Goal: Task Accomplishment & Management: Complete application form

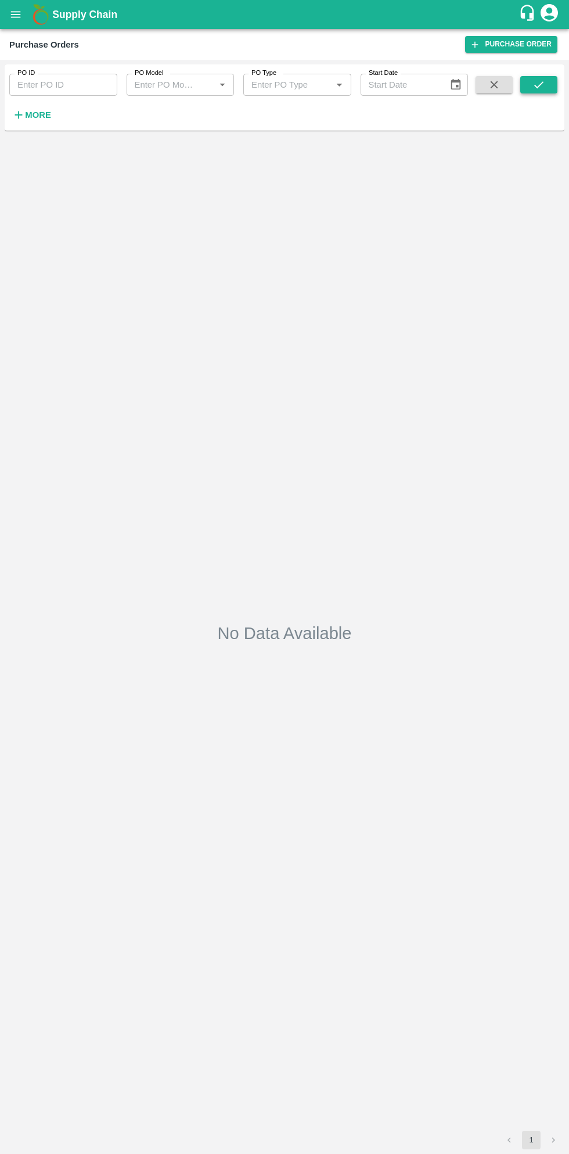
click at [539, 85] on icon "submit" at bounding box center [538, 84] width 13 height 13
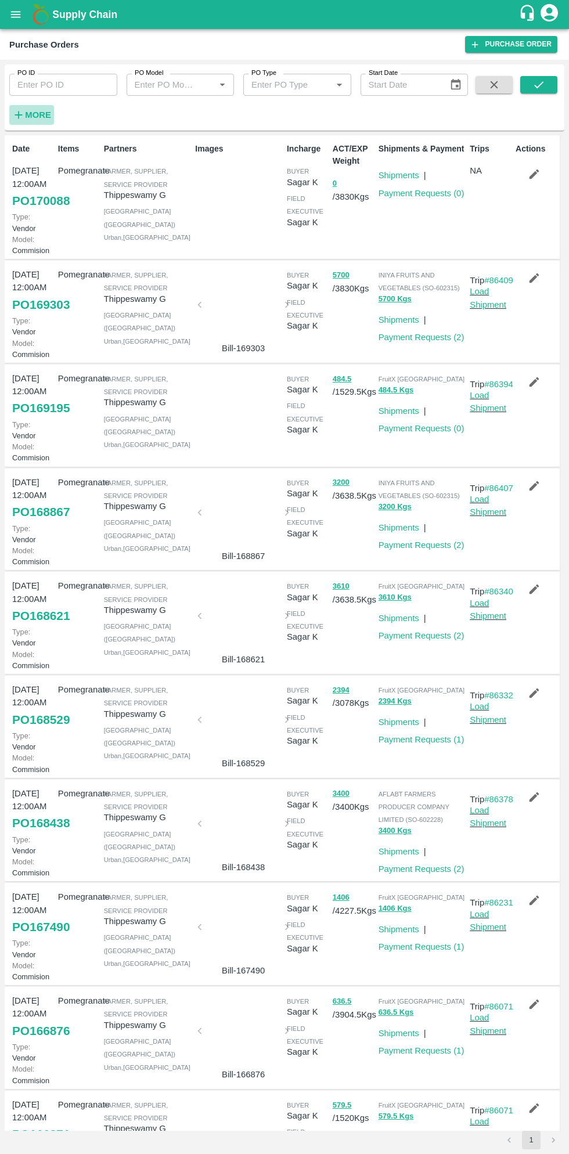
click at [42, 115] on strong "More" at bounding box center [38, 114] width 26 height 9
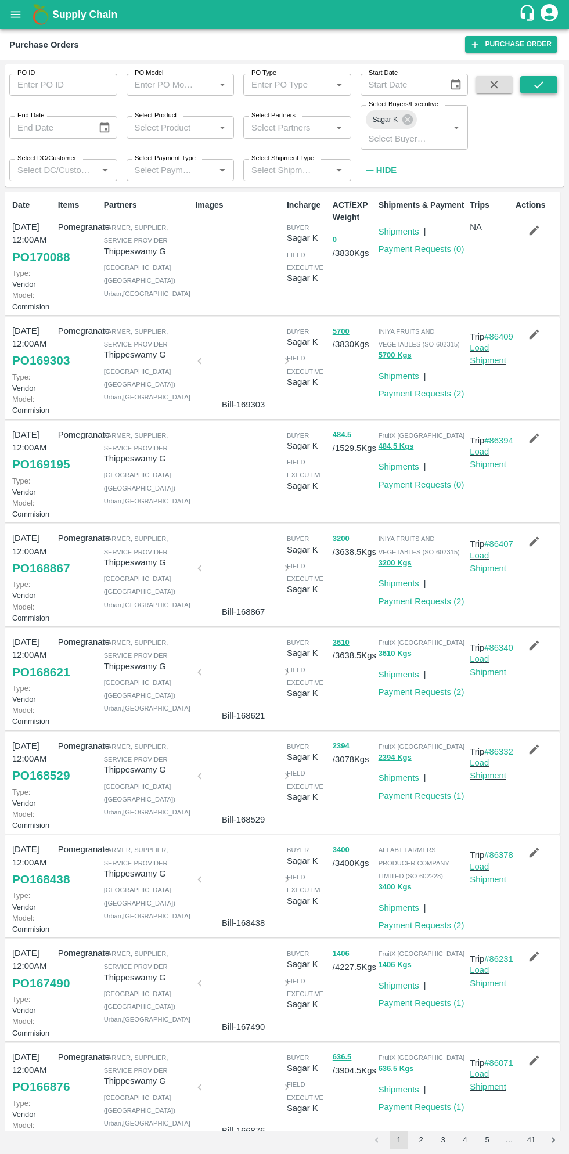
click at [541, 79] on icon "submit" at bounding box center [538, 84] width 13 height 13
click at [430, 250] on link "Payment Requests ( 0 )" at bounding box center [421, 248] width 86 height 9
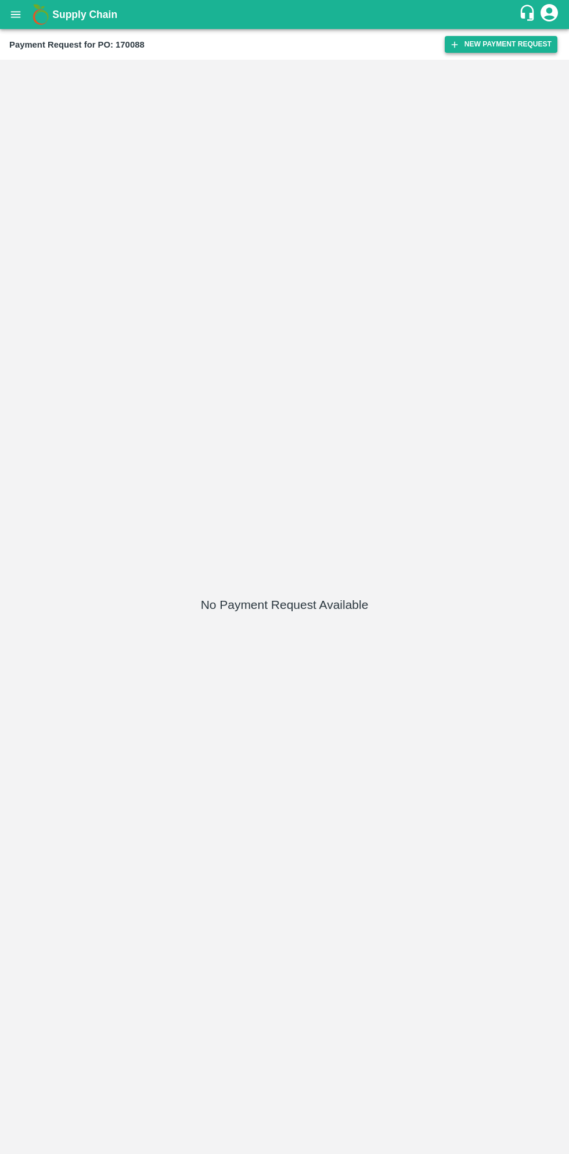
click at [504, 44] on button "New Payment Request" at bounding box center [501, 44] width 113 height 17
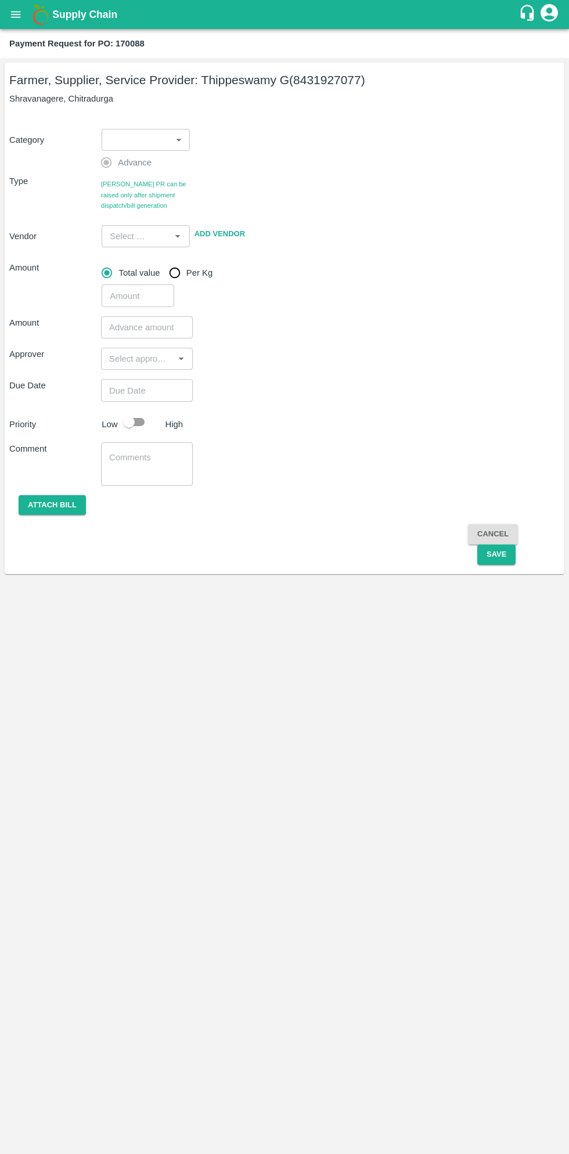
click at [178, 135] on body "Supply Chain Payment Request for PO: 170088 Farmer, Supplier, Service Provider:…" at bounding box center [284, 577] width 569 height 1154
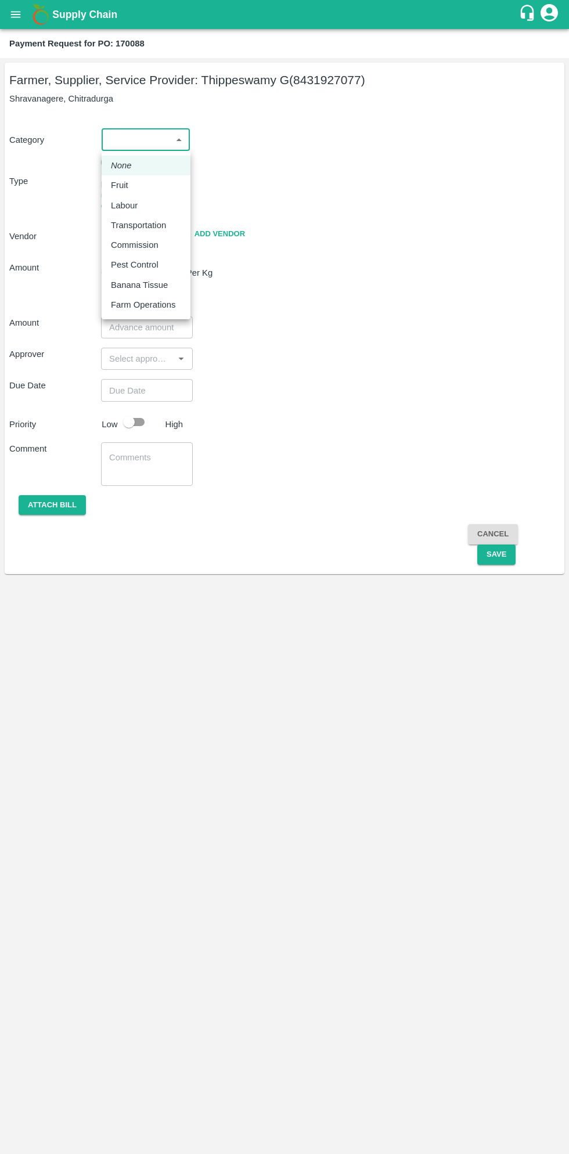
click at [128, 169] on em "None" at bounding box center [121, 165] width 21 height 13
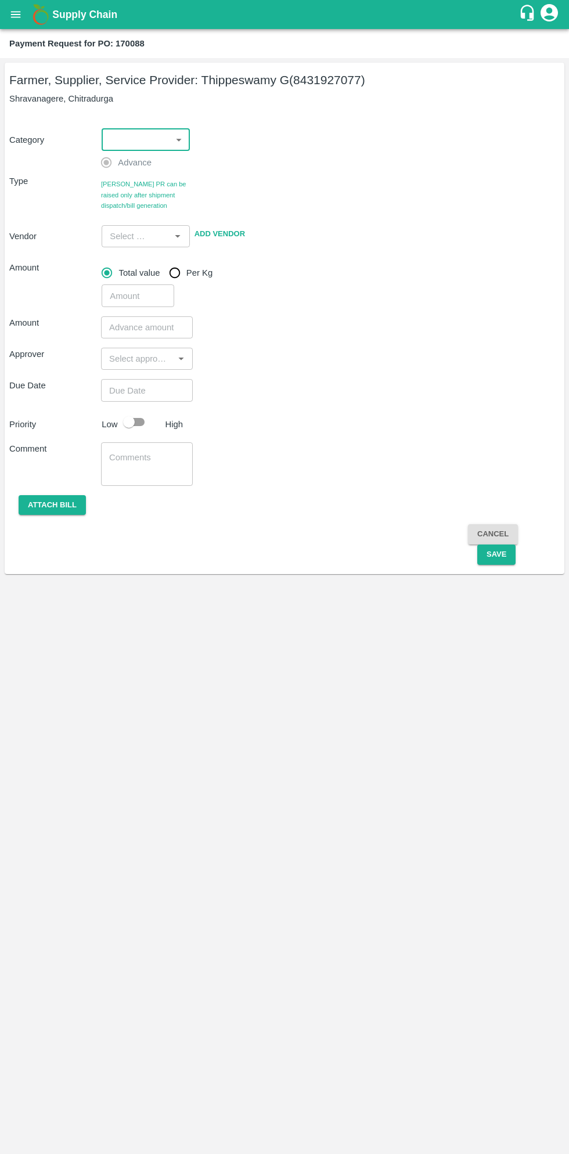
click at [149, 139] on body "Supply Chain Payment Request for PO: 170088 Farmer, Supplier, Service Provider:…" at bounding box center [284, 577] width 569 height 1154
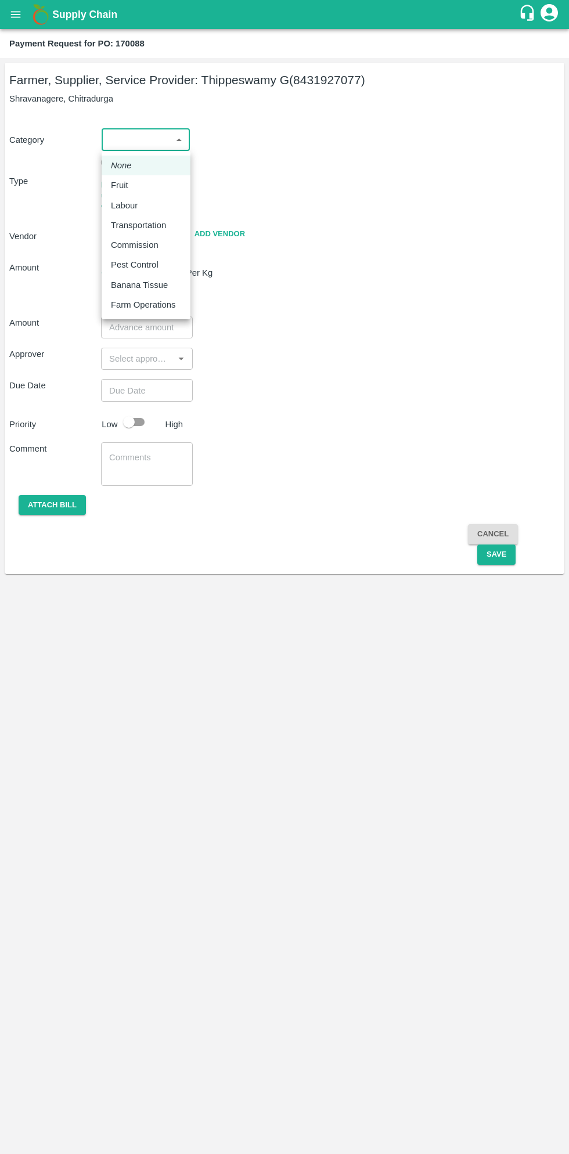
click at [129, 187] on div "Fruit" at bounding box center [122, 185] width 23 height 13
type input "1"
type input "Thippeswamy G - 8431927077(Farmer, Supplier, Service Provider)"
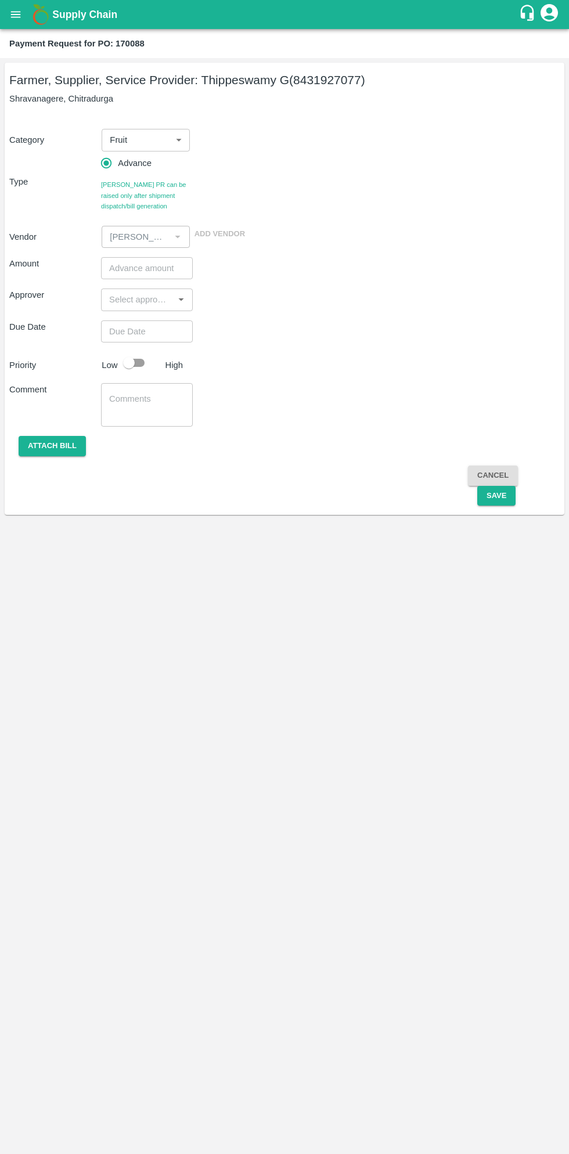
click at [152, 268] on input "number" at bounding box center [147, 268] width 92 height 22
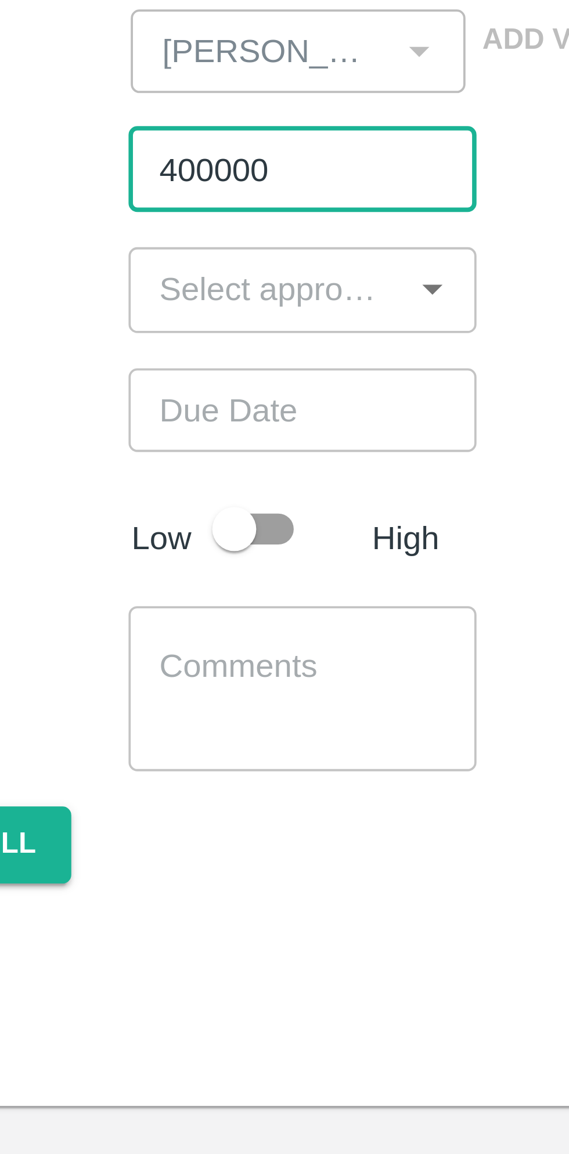
click at [128, 273] on input "400000" at bounding box center [147, 268] width 92 height 22
type input "400000"
click at [142, 301] on input "input" at bounding box center [137, 299] width 66 height 15
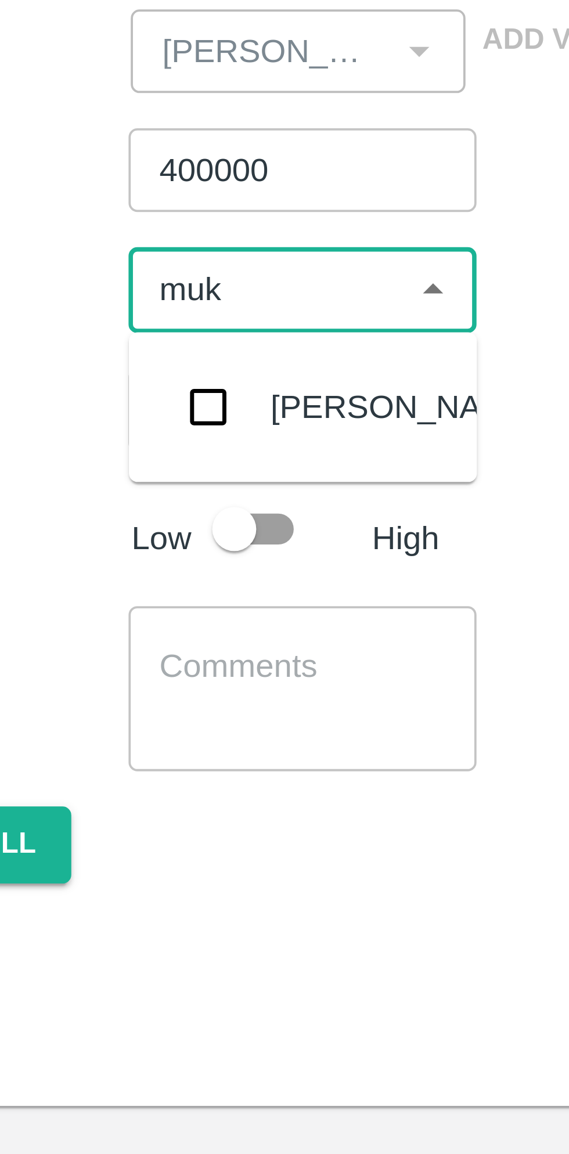
type input "muku"
click at [127, 331] on input "checkbox" at bounding box center [121, 330] width 23 height 23
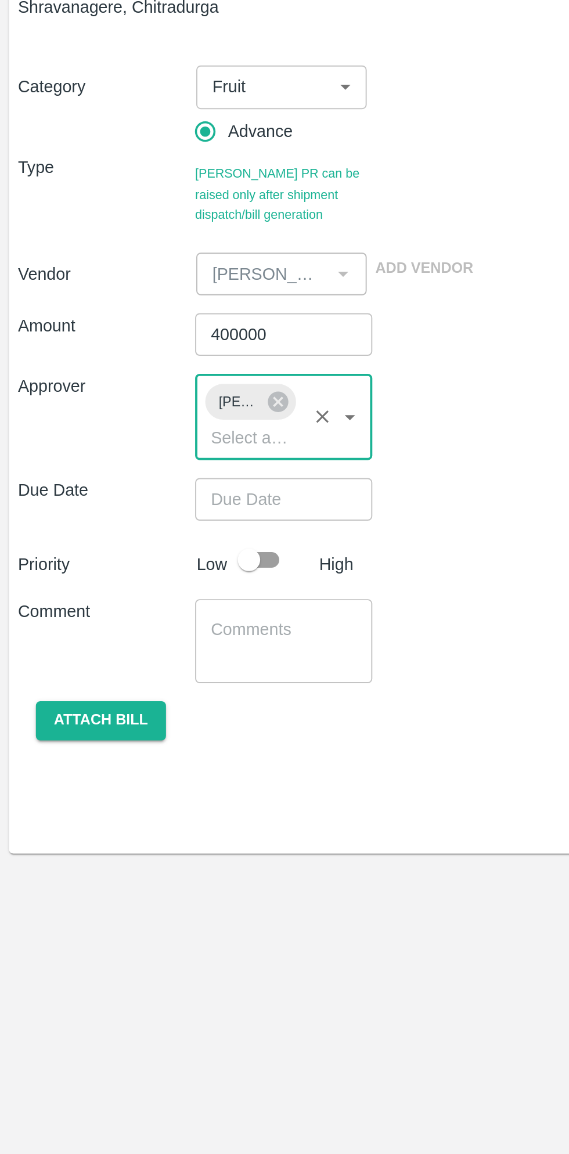
click at [152, 347] on input "Choose date" at bounding box center [143, 353] width 84 height 22
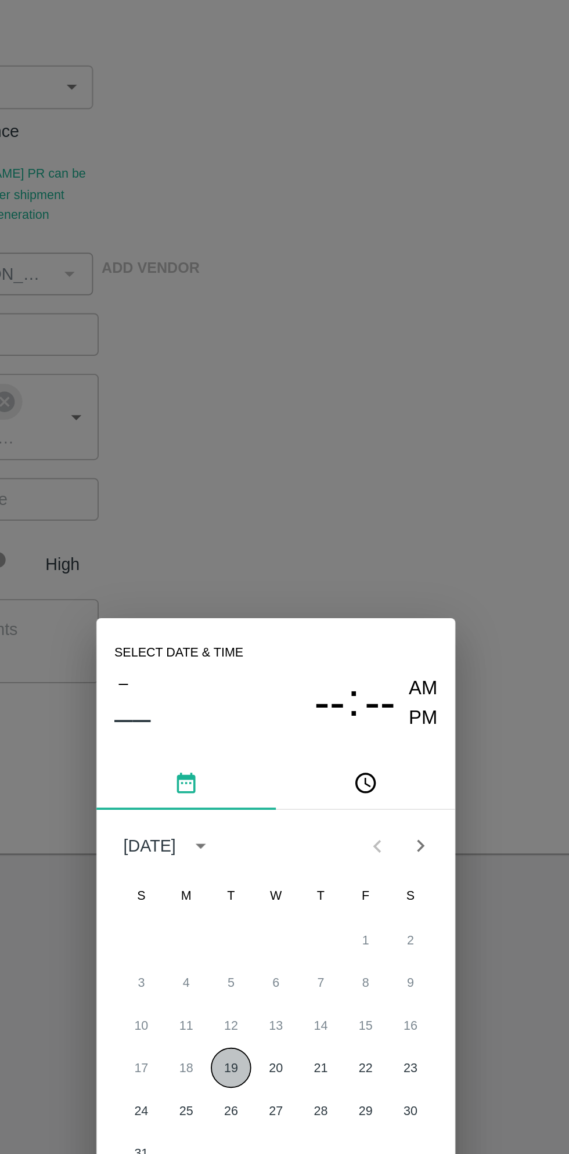
click at [262, 654] on button "19" at bounding box center [261, 647] width 21 height 21
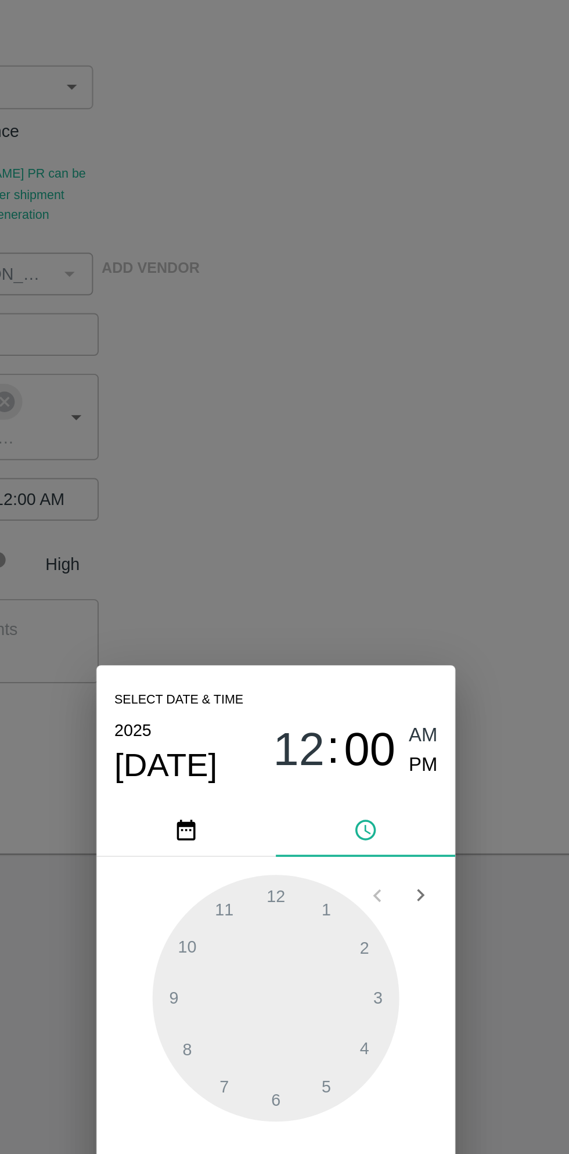
click at [359, 499] on span "PM" at bounding box center [361, 492] width 15 height 16
click at [310, 571] on div at bounding box center [285, 612] width 128 height 128
click at [308, 660] on div at bounding box center [285, 612] width 128 height 128
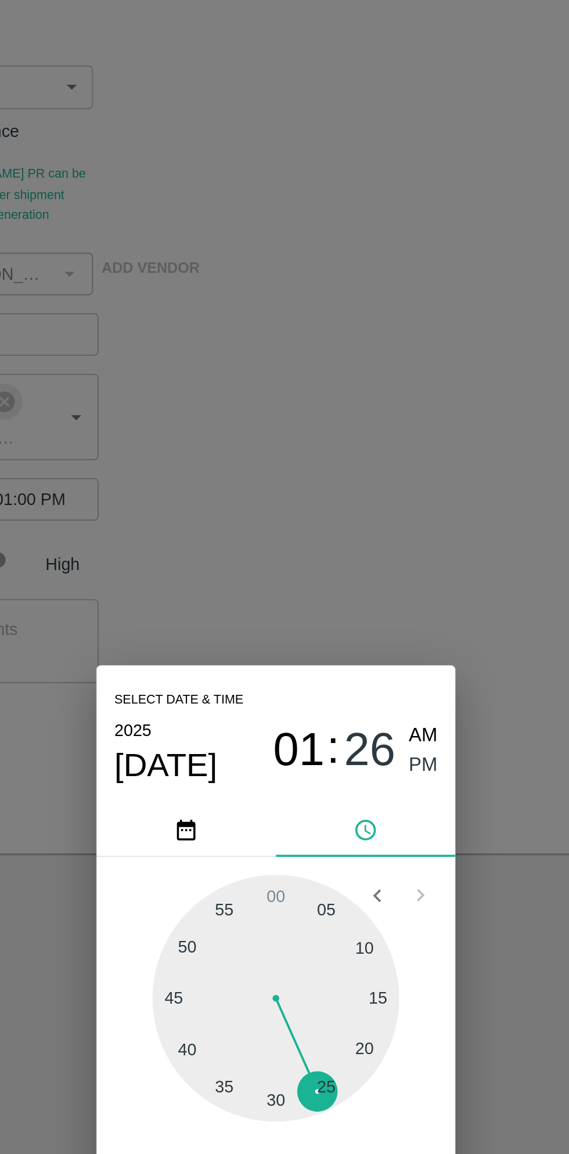
type input "19/08/2025 01:26 PM"
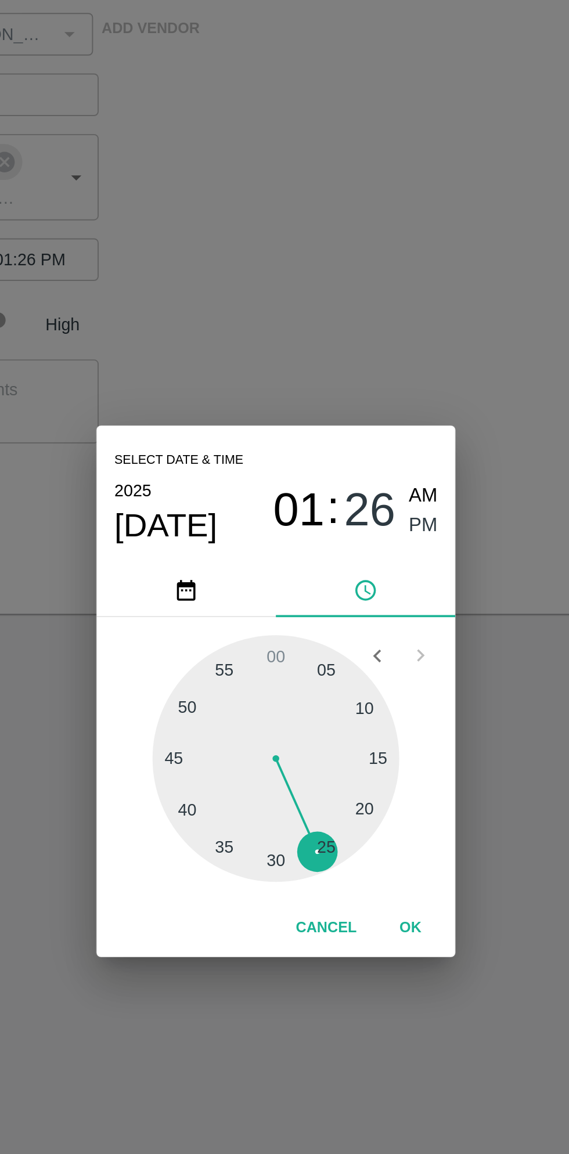
click at [354, 708] on button "OK" at bounding box center [354, 700] width 37 height 20
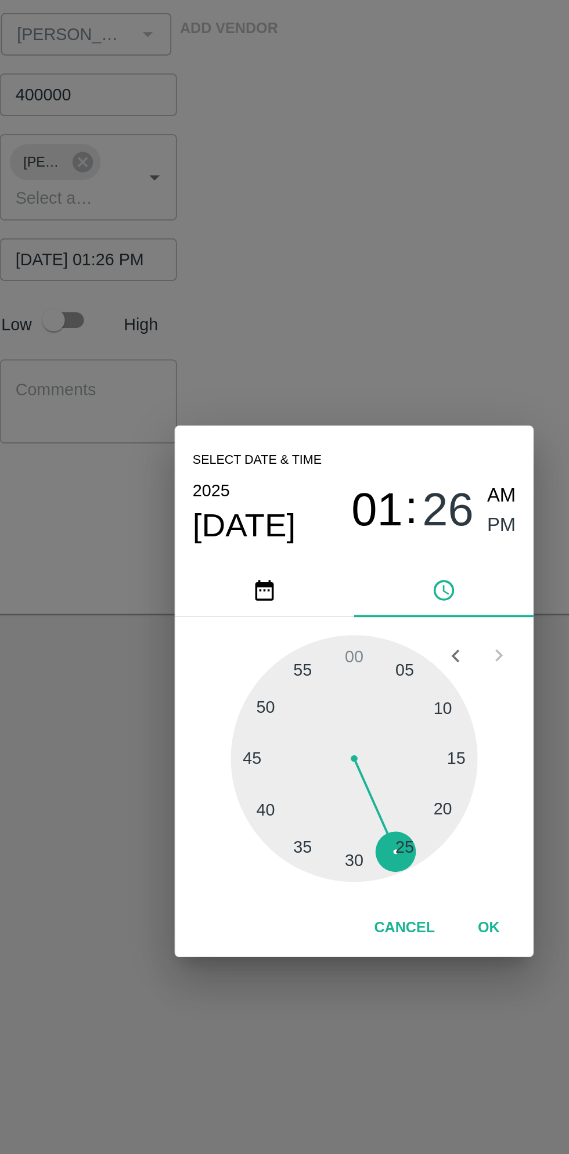
scroll to position [0, 9]
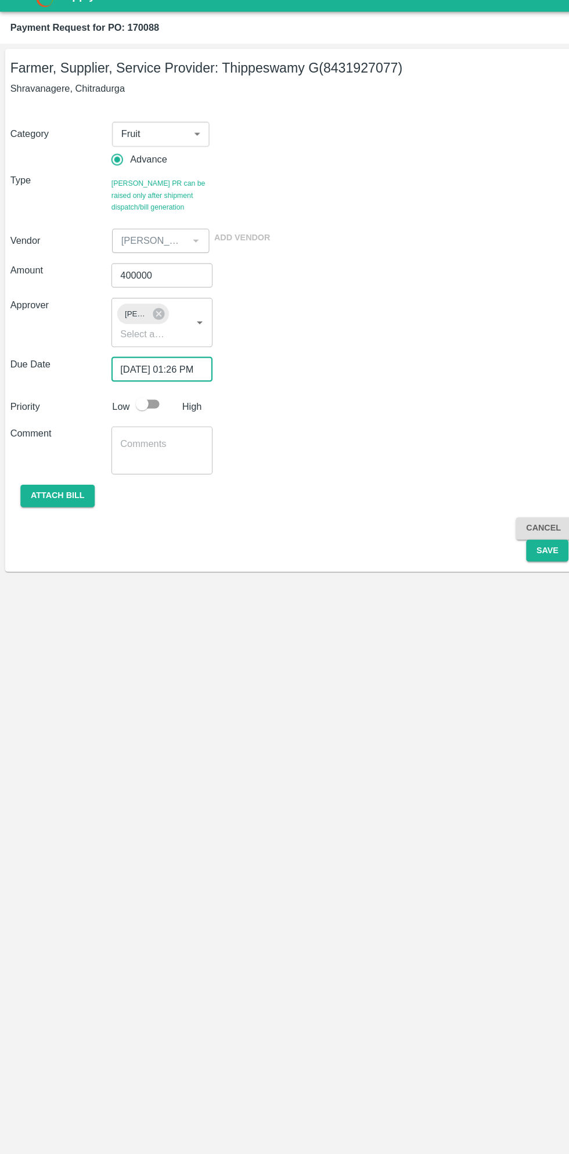
click at [129, 377] on input "checkbox" at bounding box center [129, 385] width 66 height 22
checkbox input "true"
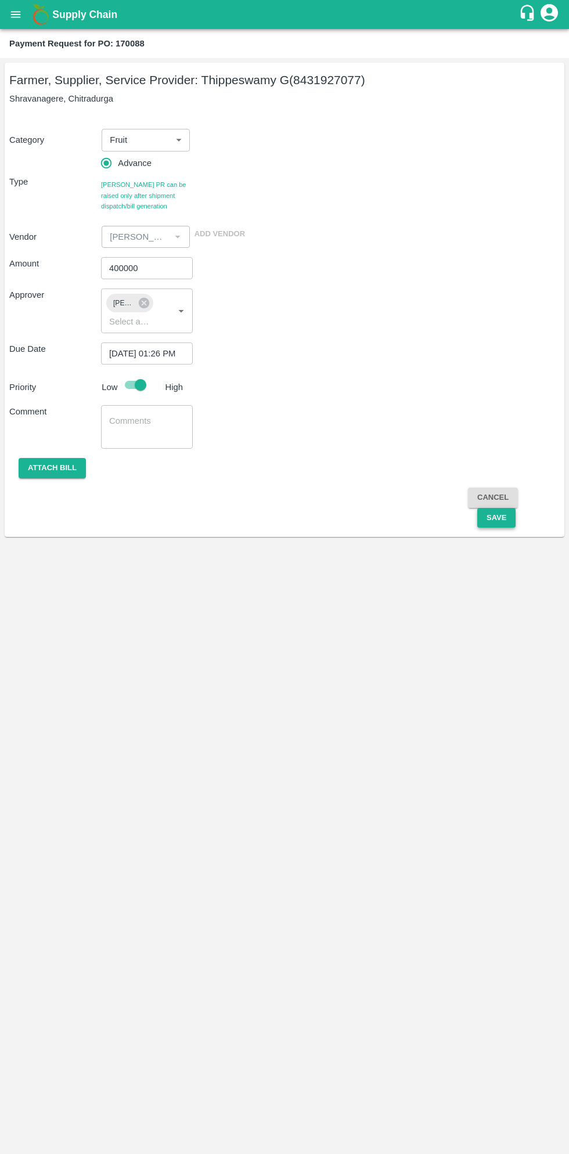
click at [495, 517] on button "Save" at bounding box center [496, 518] width 38 height 20
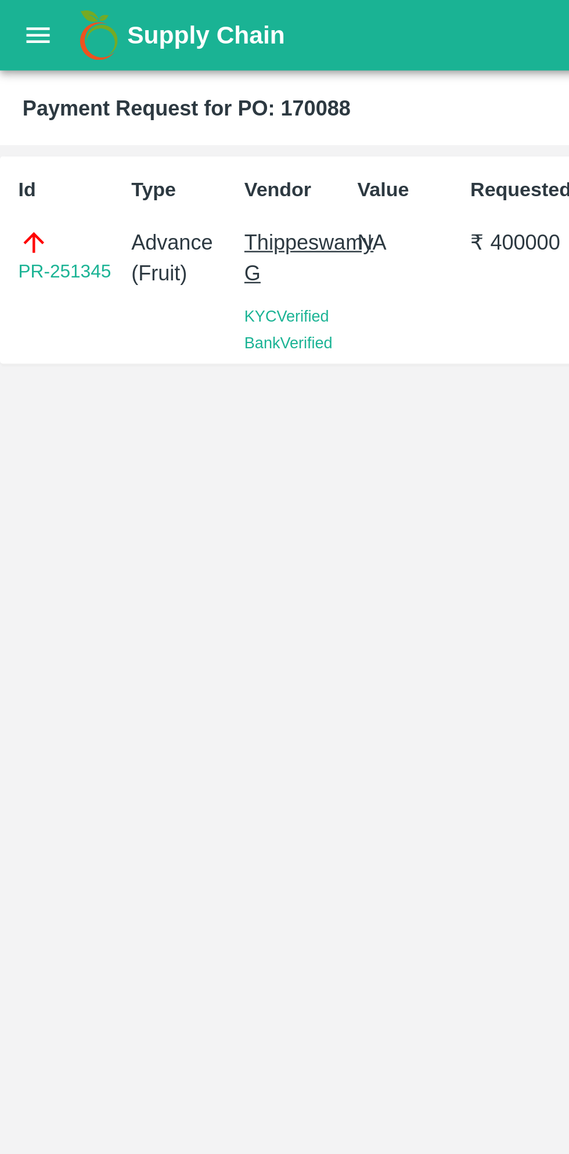
click at [21, 10] on icon "open drawer" at bounding box center [15, 14] width 13 height 13
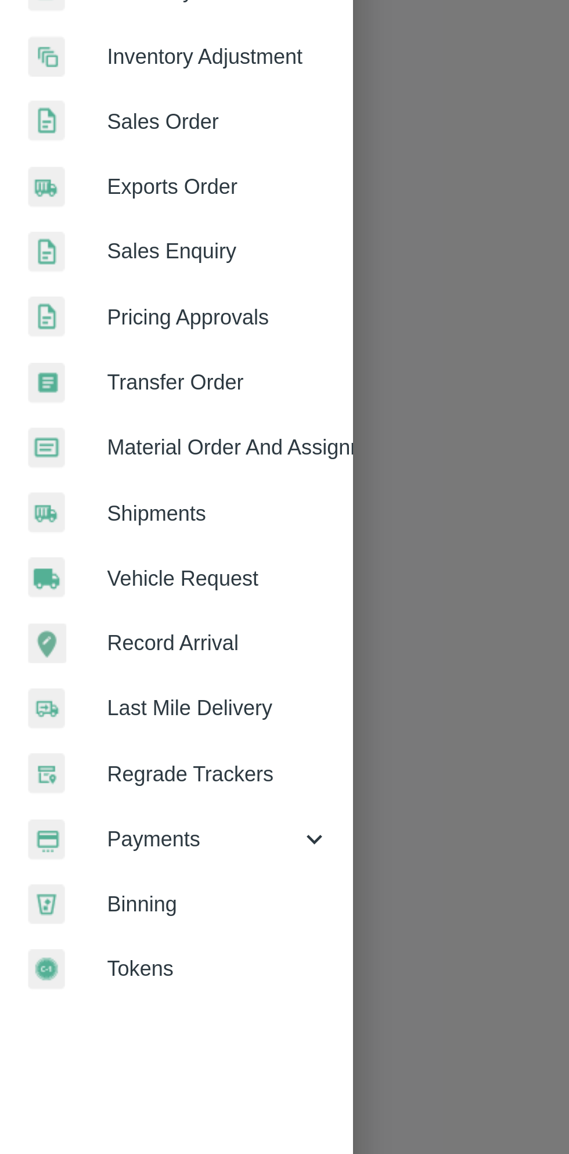
click at [81, 591] on span "Payments" at bounding box center [83, 592] width 79 height 13
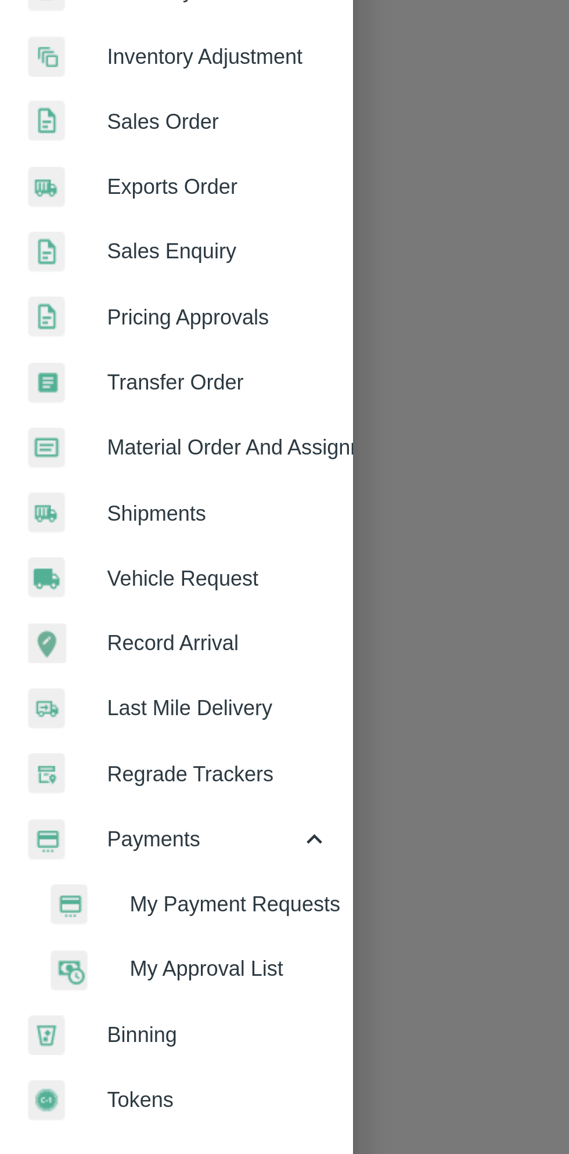
click at [96, 615] on span "My Payment Requests" at bounding box center [94, 618] width 82 height 13
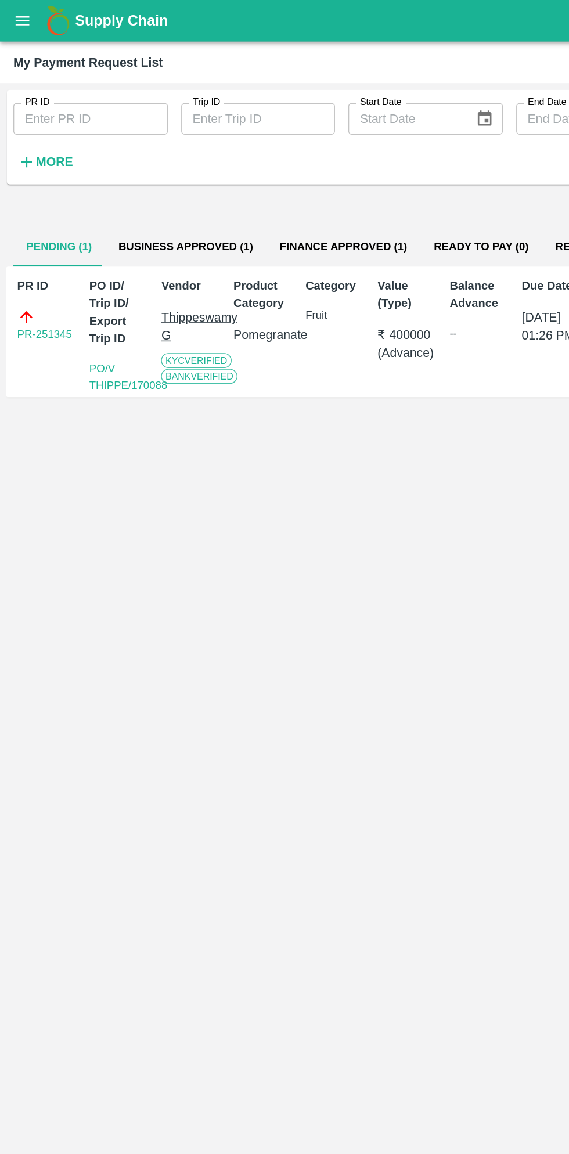
click at [127, 164] on button "Business Approved (1)" at bounding box center [130, 172] width 113 height 28
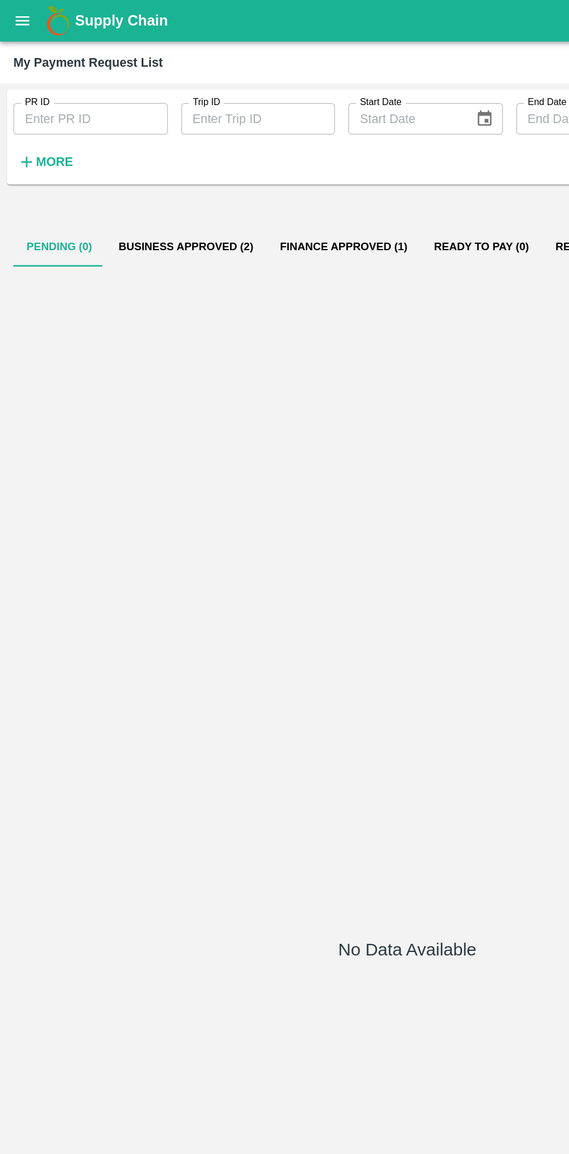
click at [136, 162] on button "Business Approved (2)" at bounding box center [130, 172] width 113 height 28
